Goal: Transaction & Acquisition: Register for event/course

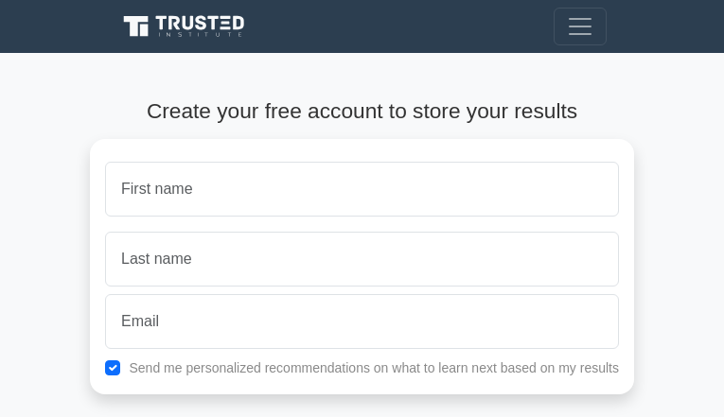
type input "gdrlEVebP"
type input "GjnTloBvBLkbrm"
type input "svturbes@hotmail.com"
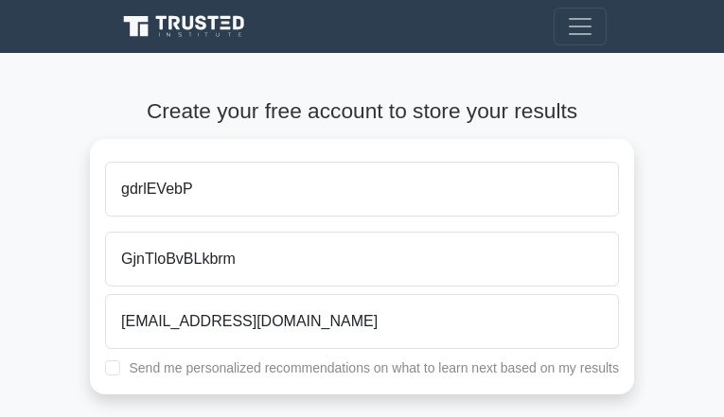
checkbox input "true"
